Goal: Task Accomplishment & Management: Manage account settings

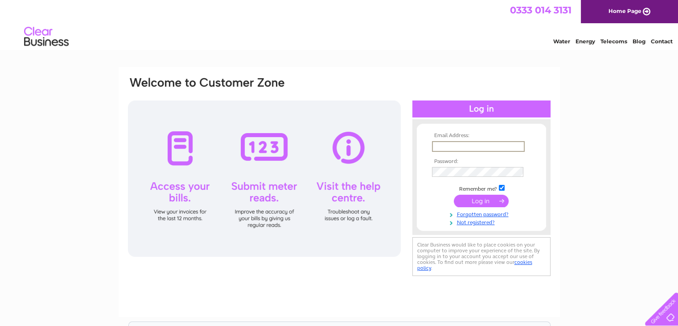
click at [449, 145] on input "text" at bounding box center [478, 146] width 93 height 11
type input "[EMAIL_ADDRESS][DOMAIN_NAME]"
click at [467, 199] on input "submit" at bounding box center [481, 200] width 55 height 12
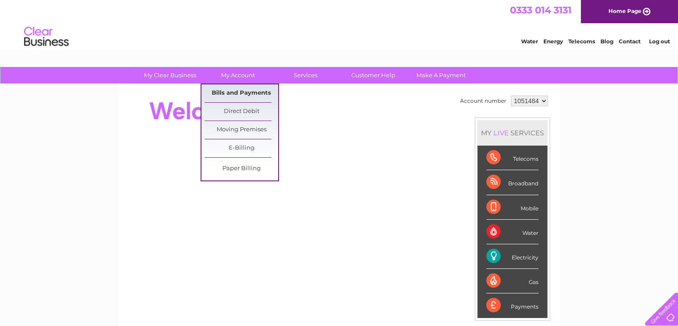
click at [235, 90] on link "Bills and Payments" at bounding box center [242, 93] width 74 height 18
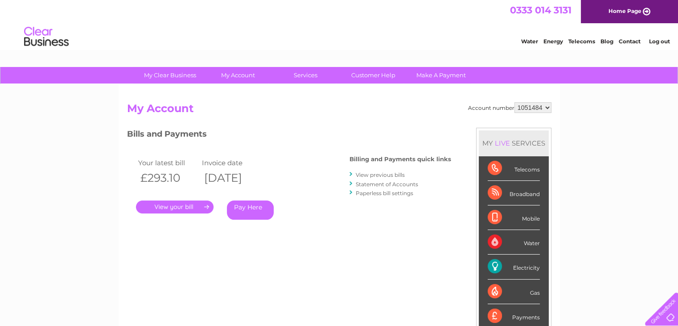
click at [191, 203] on link "." at bounding box center [175, 206] width 78 height 13
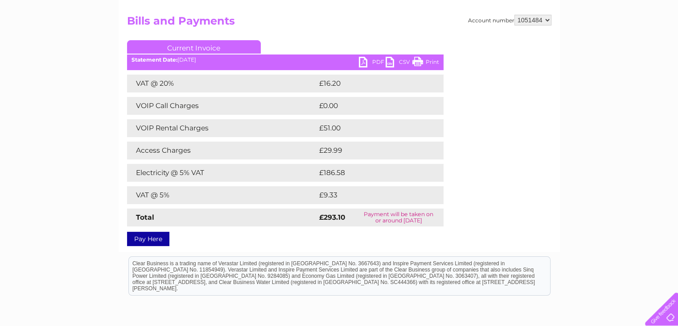
scroll to position [89, 0]
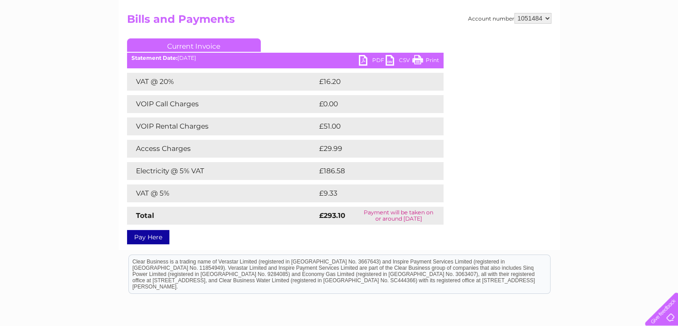
click at [359, 64] on link "PDF" at bounding box center [372, 61] width 27 height 13
